Goal: Task Accomplishment & Management: Manage account settings

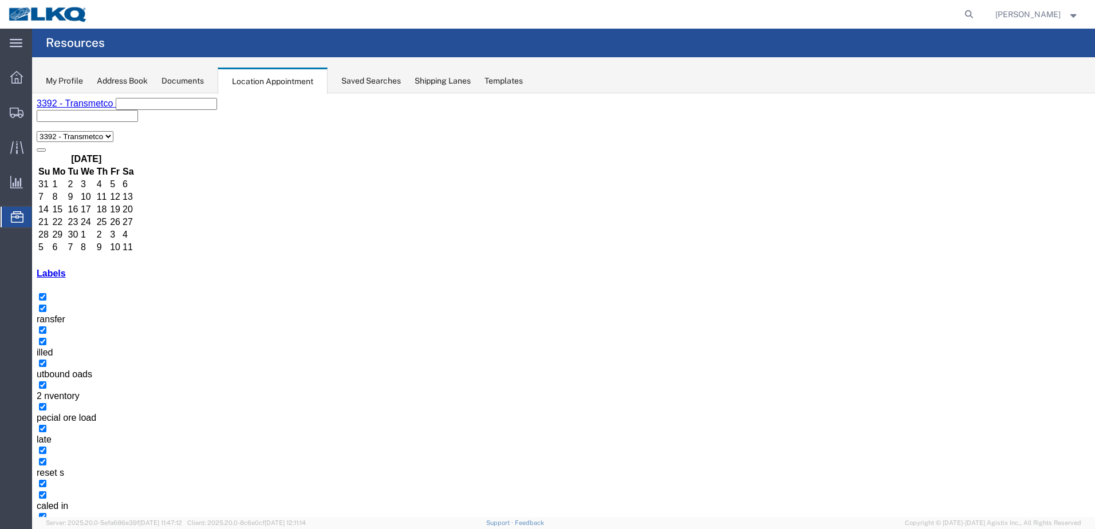
select select "1"
select select "23"
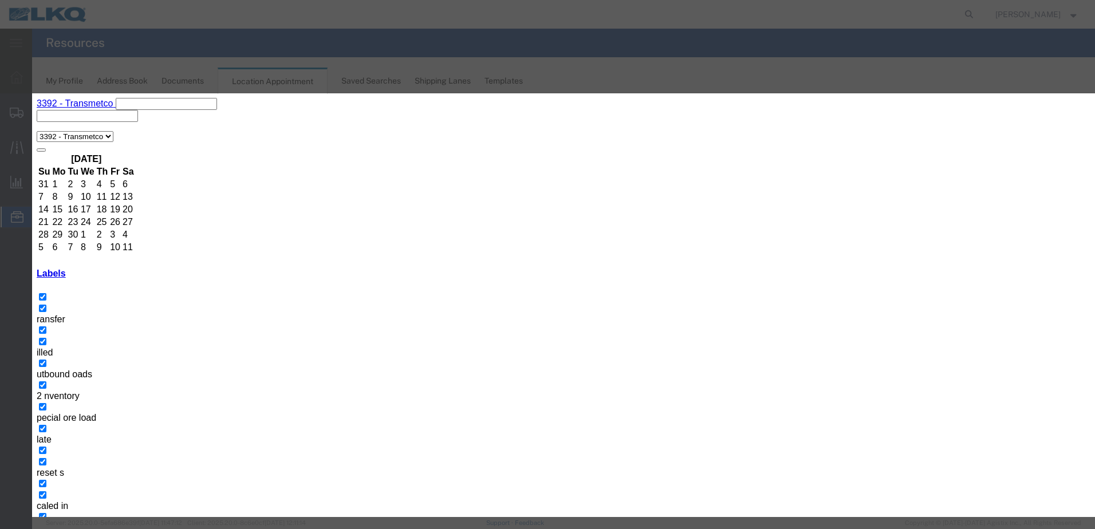
type input "de"
select select "40"
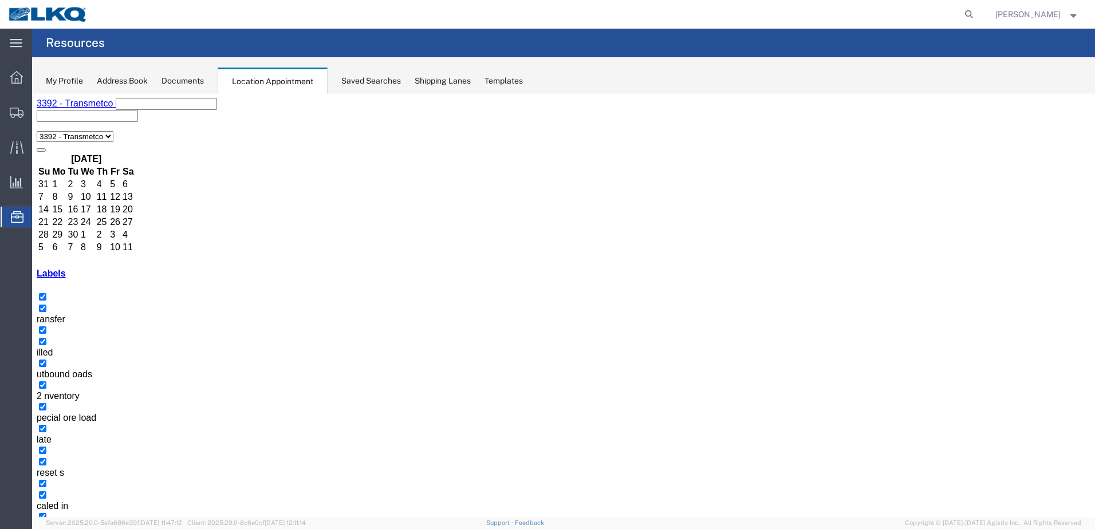
select select "1"
select select "21"
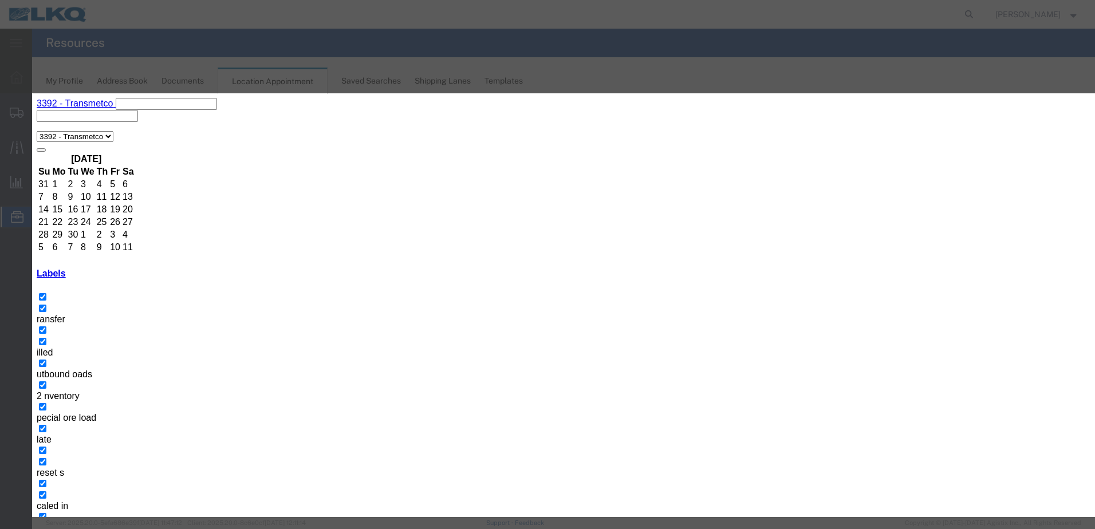
select select
drag, startPoint x: 647, startPoint y: 458, endPoint x: 615, endPoint y: 365, distance: 98.7
type input "de"
select select "40"
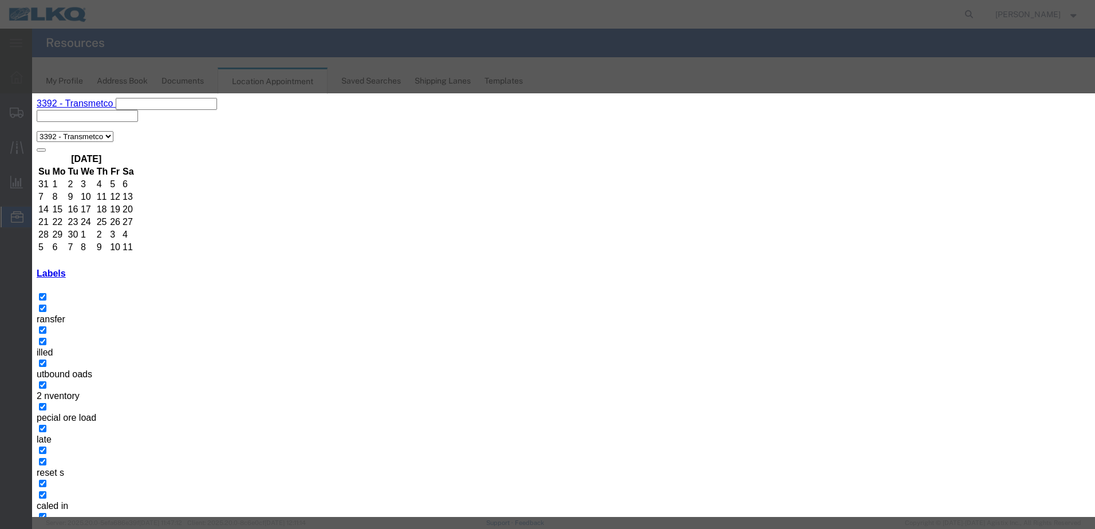
type input "de"
select select "40"
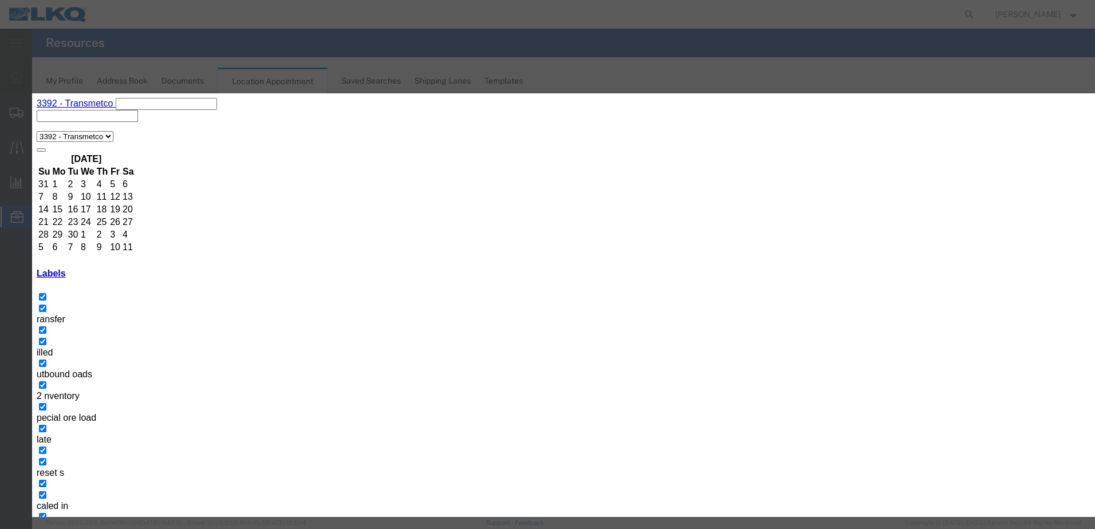
type input "de"
select select "40"
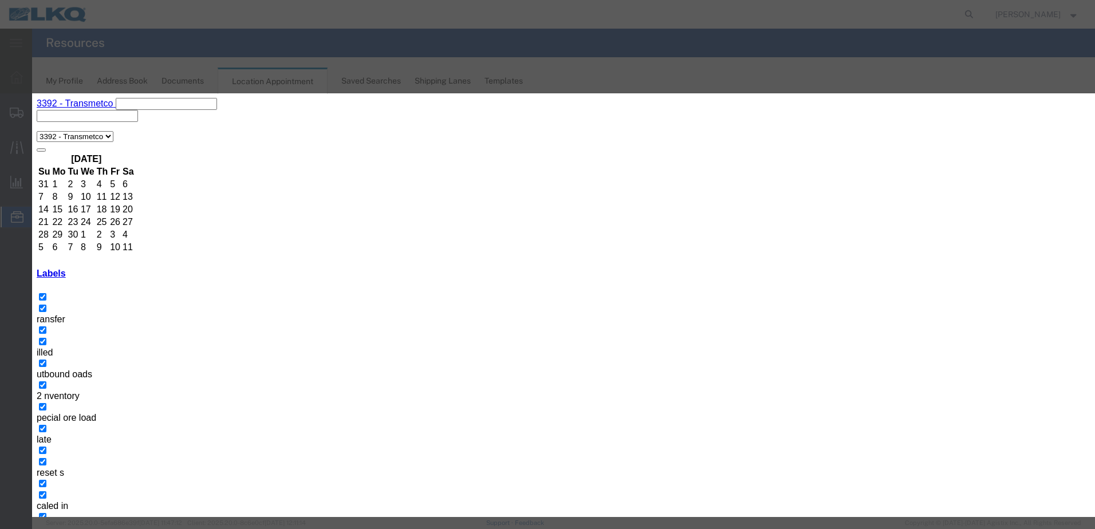
type input "de"
select select "40"
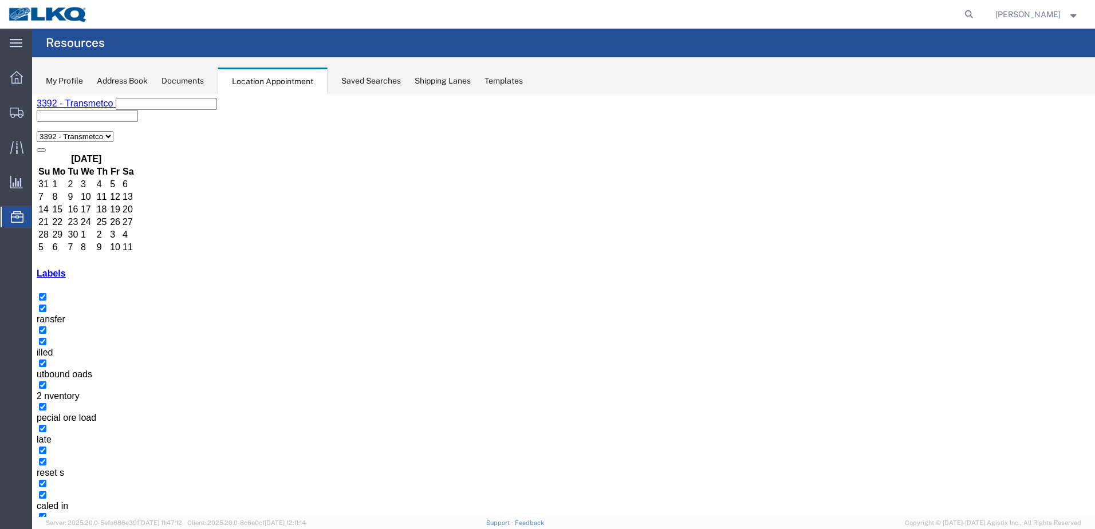
drag, startPoint x: 874, startPoint y: 214, endPoint x: 521, endPoint y: 302, distance: 363.1
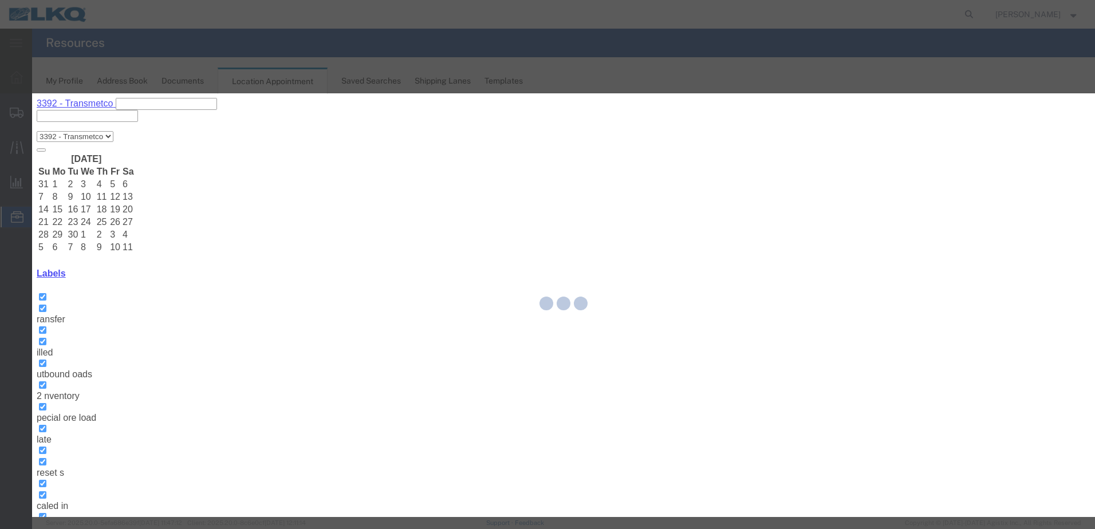
select select
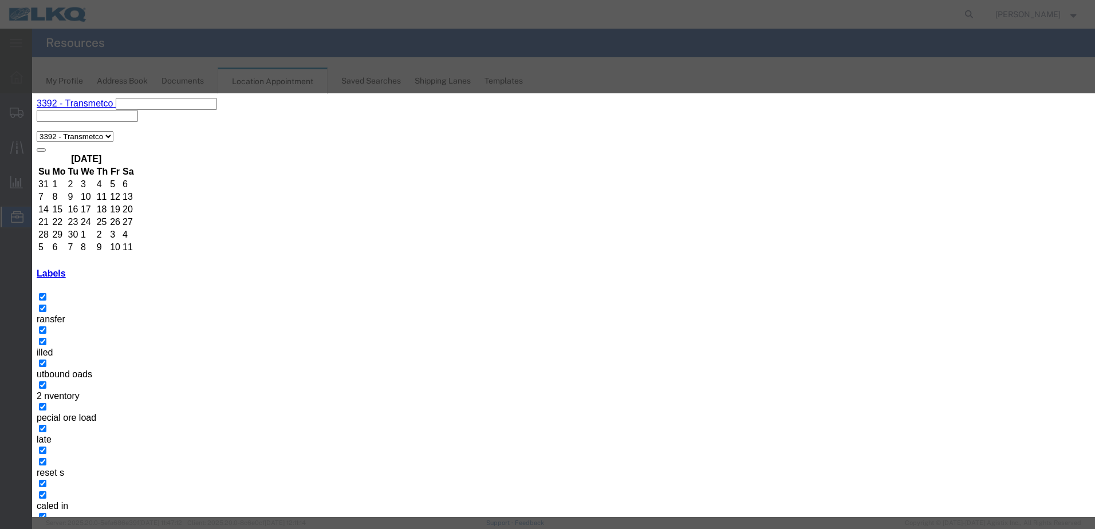
type input "de"
select select "40"
